Goal: Navigation & Orientation: Find specific page/section

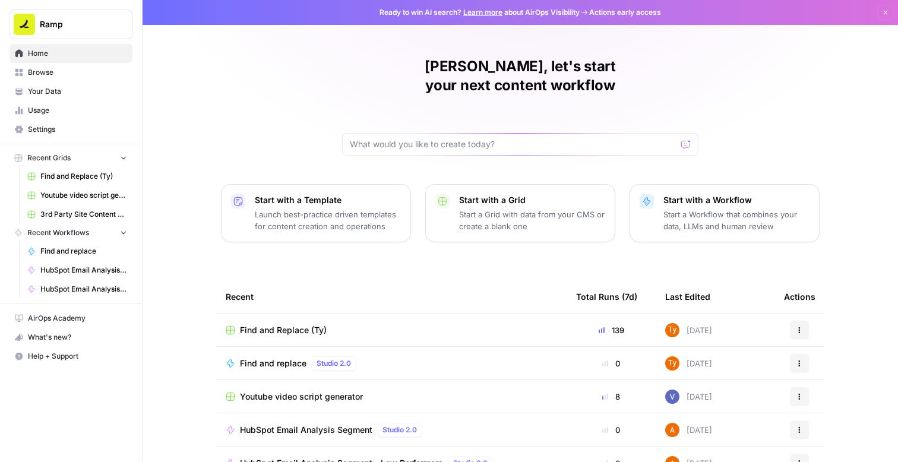
click at [66, 67] on span "Browse" at bounding box center [77, 72] width 99 height 11
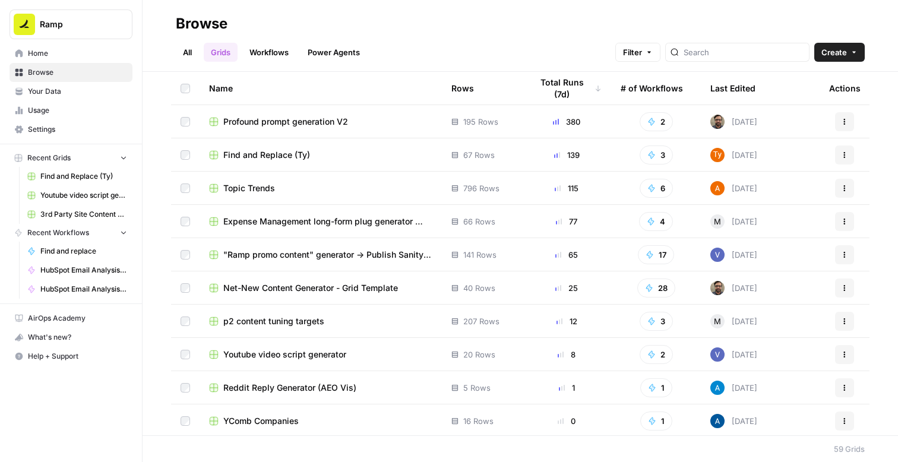
click at [728, 86] on div "Last Edited" at bounding box center [732, 88] width 45 height 33
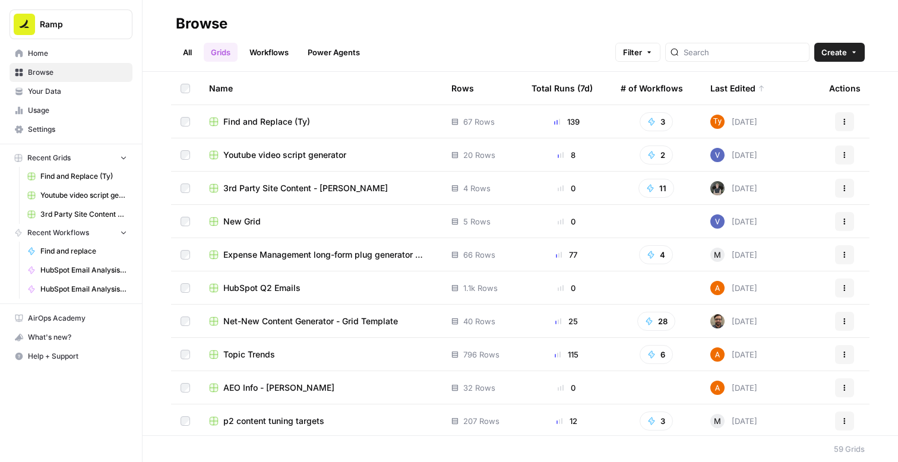
click at [267, 37] on div "All Grids Workflows Power Agents Filter Create" at bounding box center [520, 47] width 689 height 28
click at [268, 45] on link "Workflows" at bounding box center [268, 52] width 53 height 19
